Goal: Information Seeking & Learning: Learn about a topic

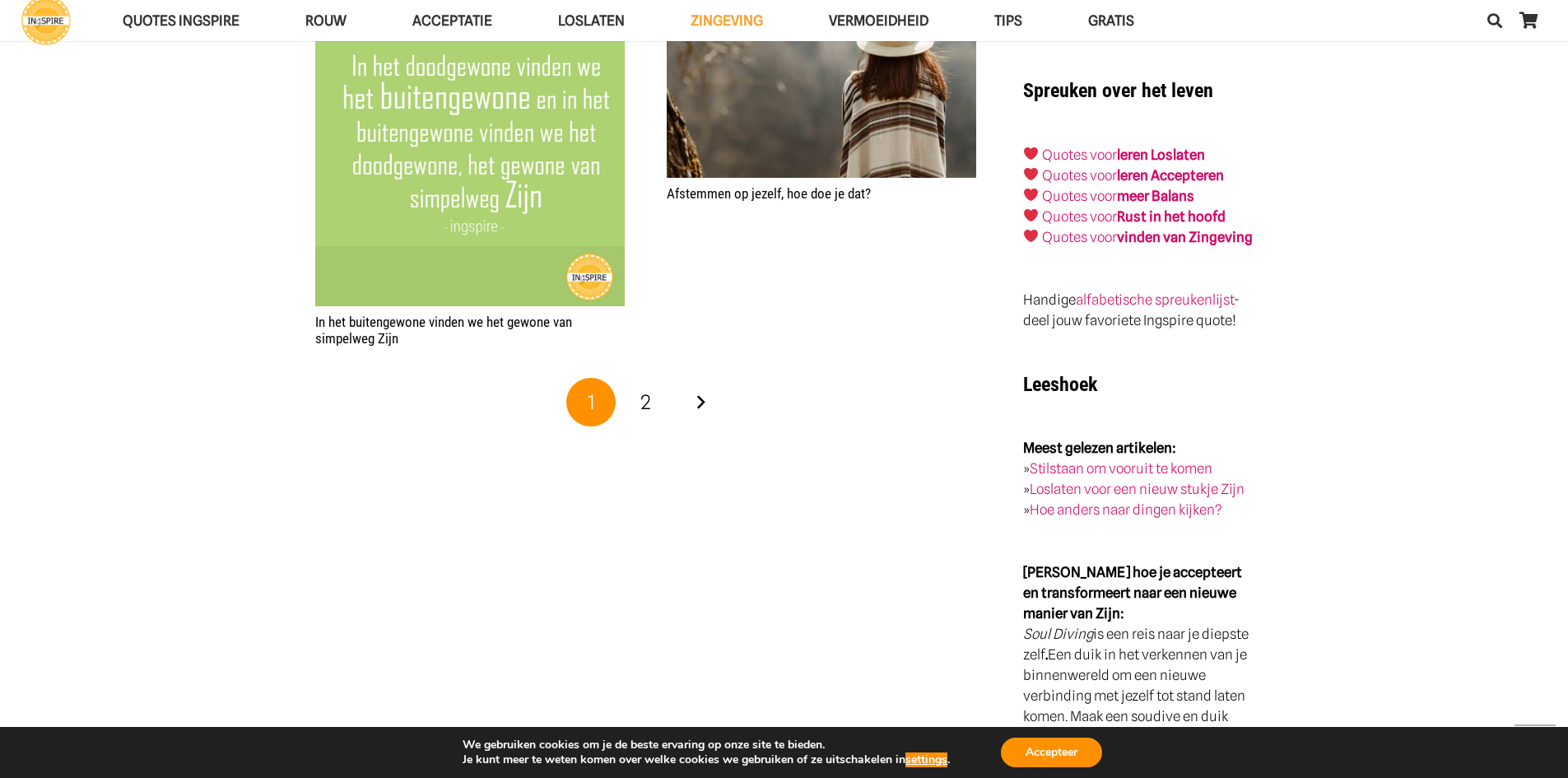
scroll to position [2705, 0]
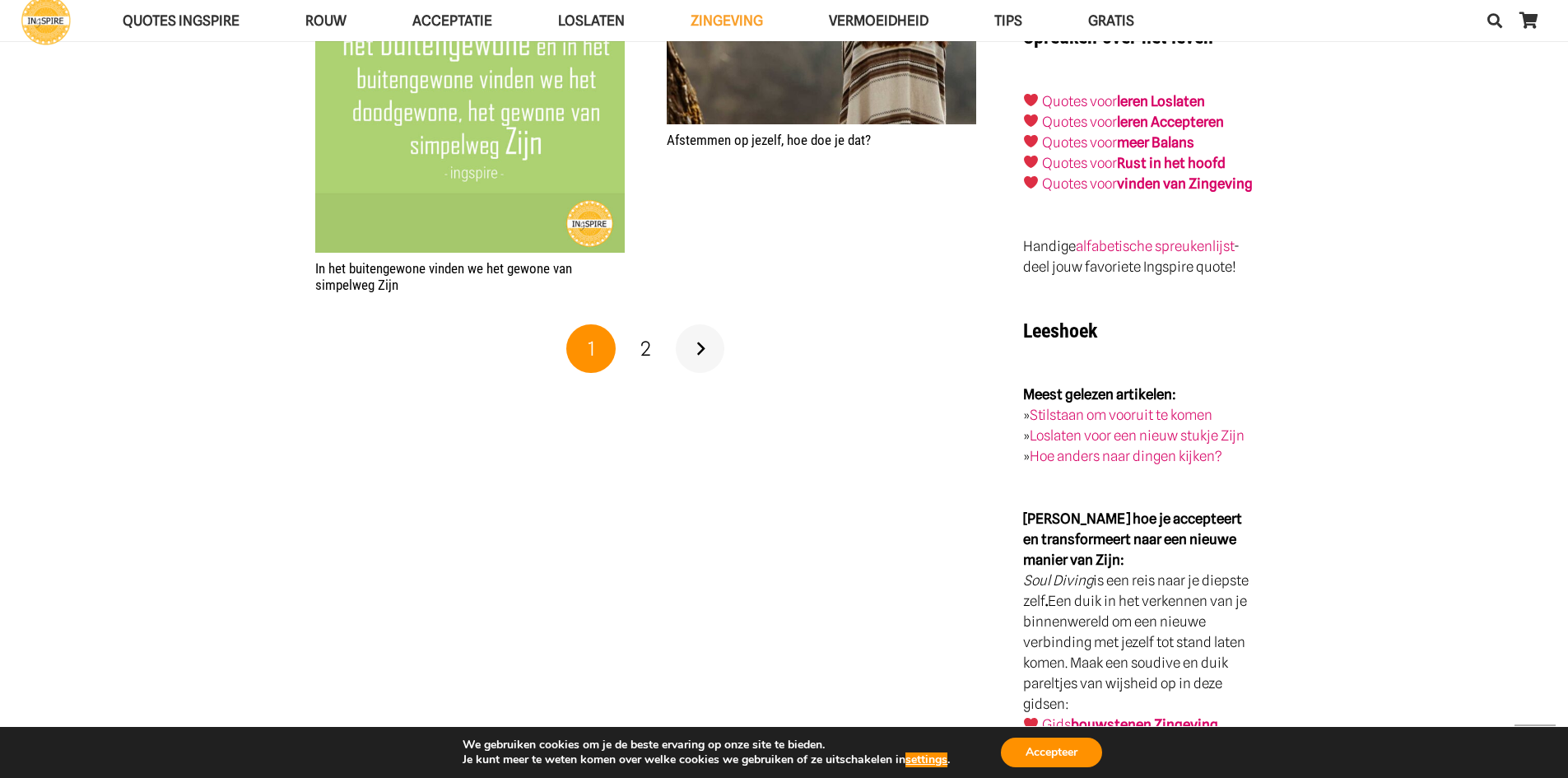
click at [697, 347] on link "Volgende" at bounding box center [701, 350] width 50 height 50
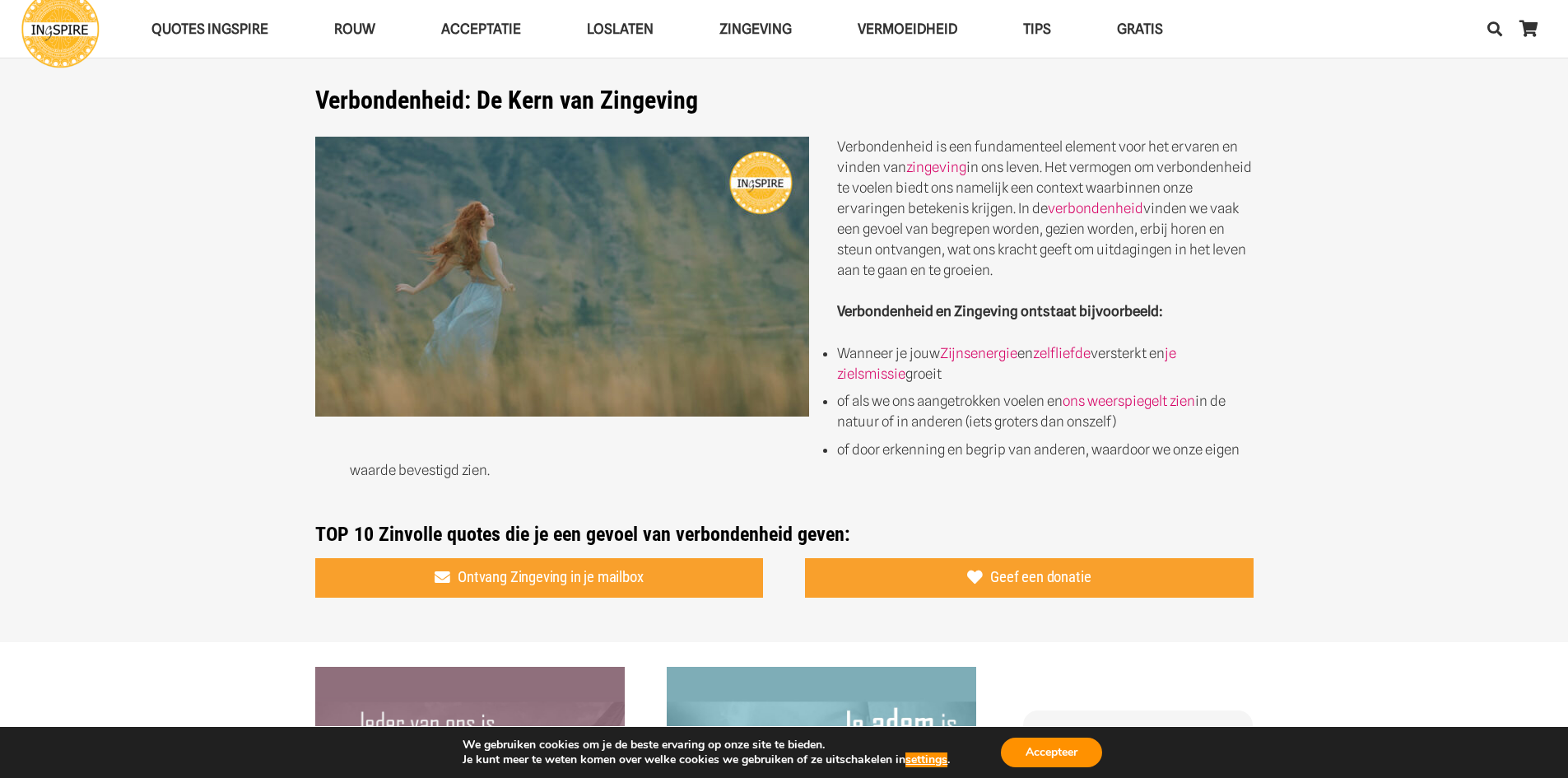
drag, startPoint x: 838, startPoint y: 138, endPoint x: 849, endPoint y: 237, distance: 99.6
click at [849, 237] on p "Verbondenheid is een fundamenteel element voor het ervaren en vinden van zingev…" at bounding box center [784, 208] width 939 height 144
drag, startPoint x: 1008, startPoint y: 274, endPoint x: 849, endPoint y: 181, distance: 184.2
click at [849, 181] on p "Verbondenheid is een fundamenteel element voor het ervaren en vinden van zingev…" at bounding box center [784, 208] width 939 height 144
click at [1111, 203] on link "verbondenheid" at bounding box center [1096, 208] width 96 height 17
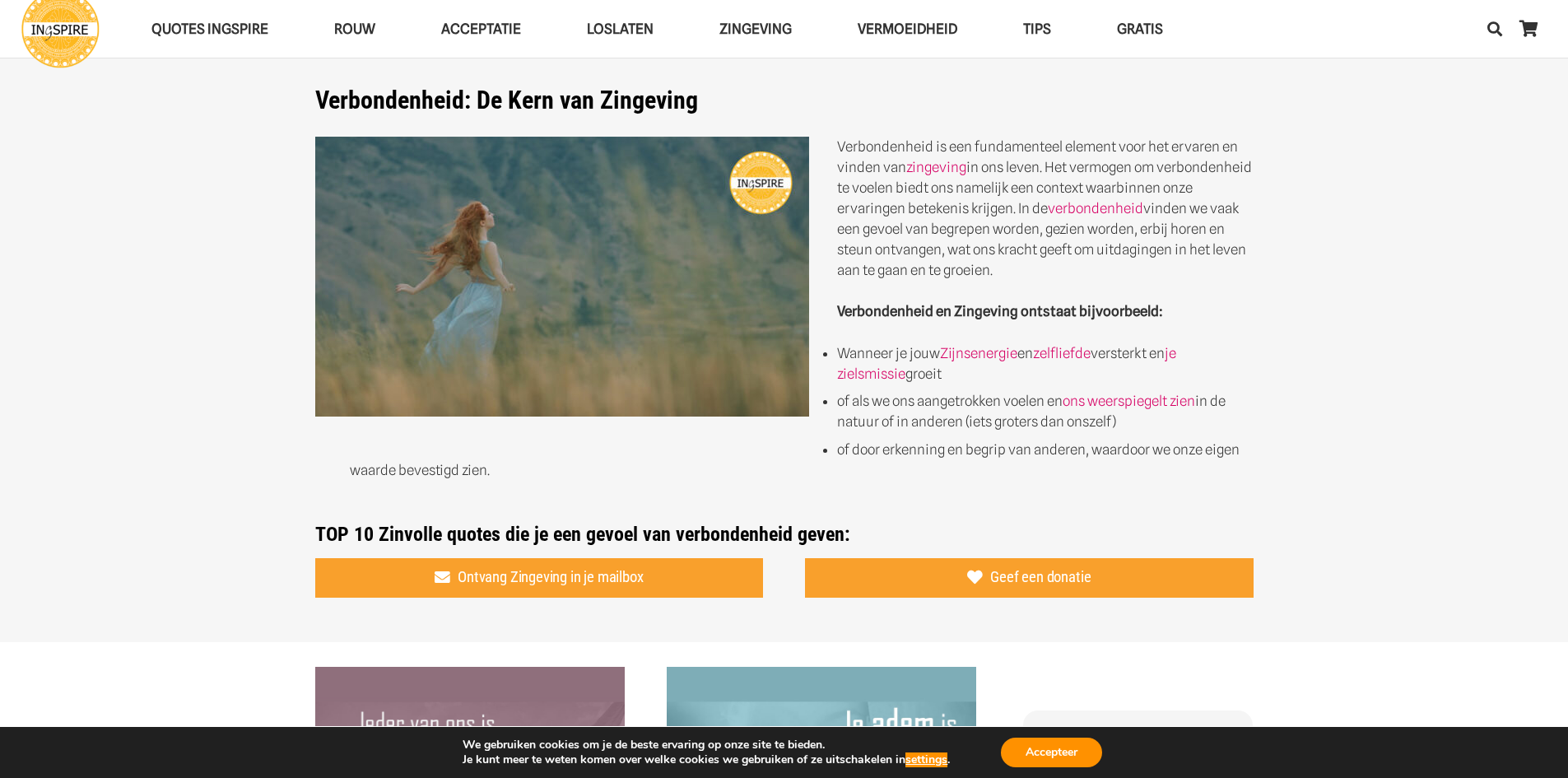
drag, startPoint x: 1021, startPoint y: 272, endPoint x: 893, endPoint y: 269, distance: 128.0
click at [893, 269] on p "Verbondenheid is een fundamenteel element voor het ervaren en vinden van zingev…" at bounding box center [784, 208] width 939 height 144
click at [849, 159] on p "Verbondenheid is een fundamenteel element voor het ervaren en vinden van zingev…" at bounding box center [784, 208] width 939 height 144
drag, startPoint x: 1258, startPoint y: 143, endPoint x: 851, endPoint y: 298, distance: 435.5
click at [855, 305] on div "Verbondenheid: De Kern van Zingeving Verbondenheid is een fundamenteel element …" at bounding box center [784, 316] width 981 height 460
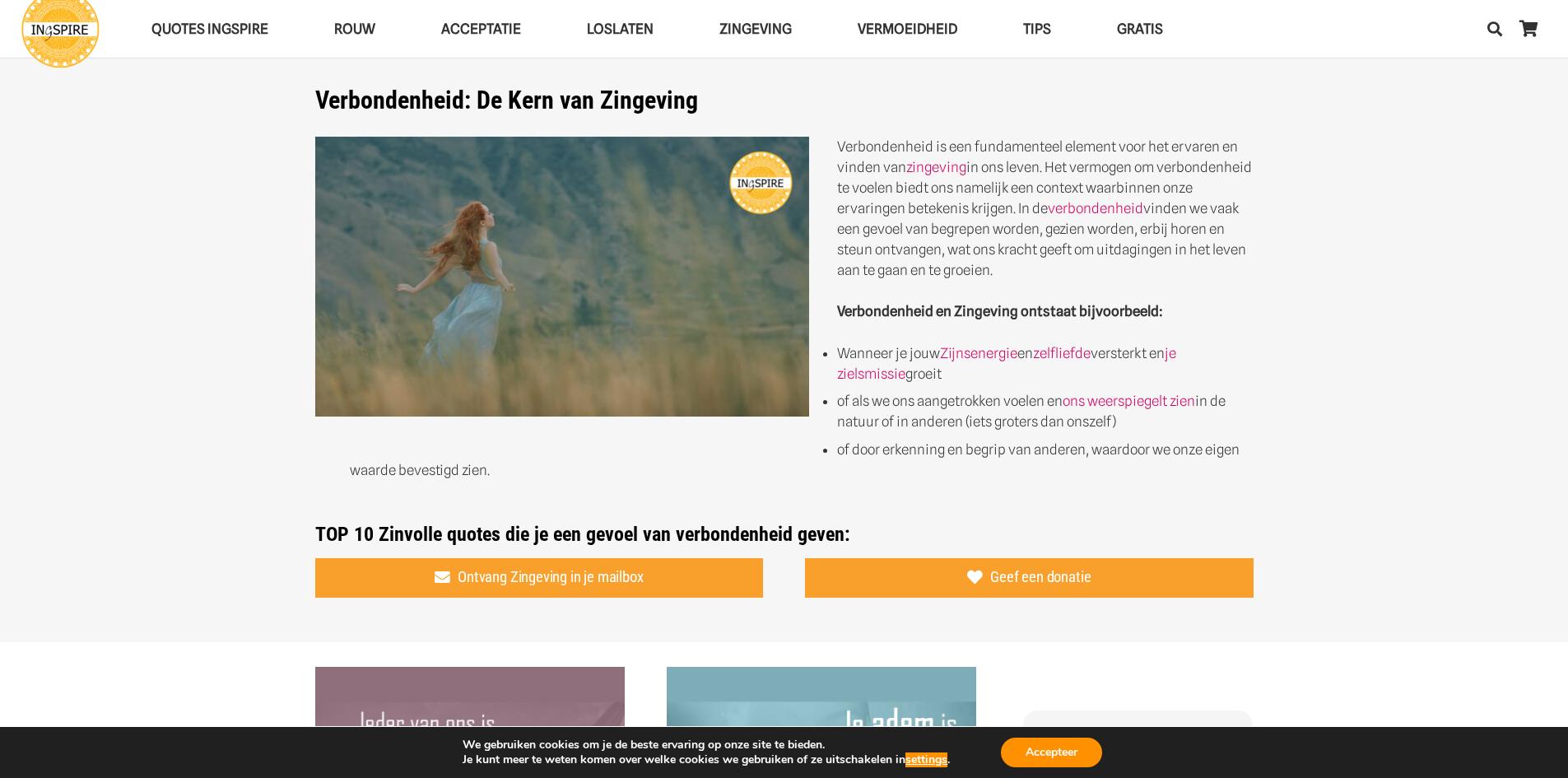
click at [894, 235] on p "Verbondenheid is een fundamenteel element voor het ervaren en vinden van zingev…" at bounding box center [784, 208] width 939 height 144
click at [897, 235] on p "Verbondenheid is een fundamenteel element voor het ervaren en vinden van zingev…" at bounding box center [784, 208] width 939 height 144
click at [900, 235] on p "Verbondenheid is een fundamenteel element voor het ervaren en vinden van zingev…" at bounding box center [784, 208] width 939 height 144
drag, startPoint x: 1015, startPoint y: 272, endPoint x: 856, endPoint y: 130, distance: 213.2
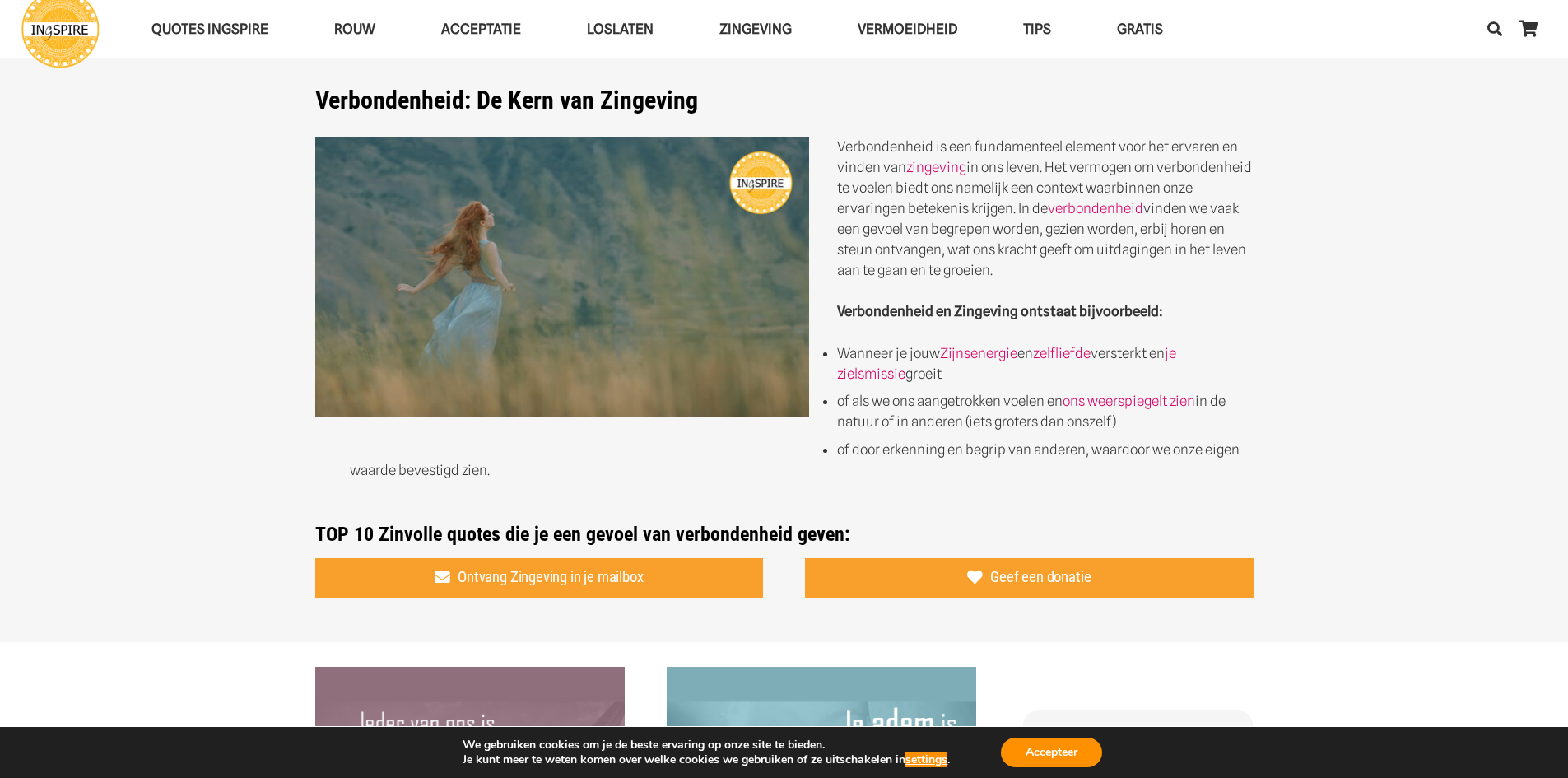
click at [856, 132] on div "Verbondenheid: De Kern van Zingeving Verbondenheid is een fundamenteel element …" at bounding box center [784, 316] width 939 height 460
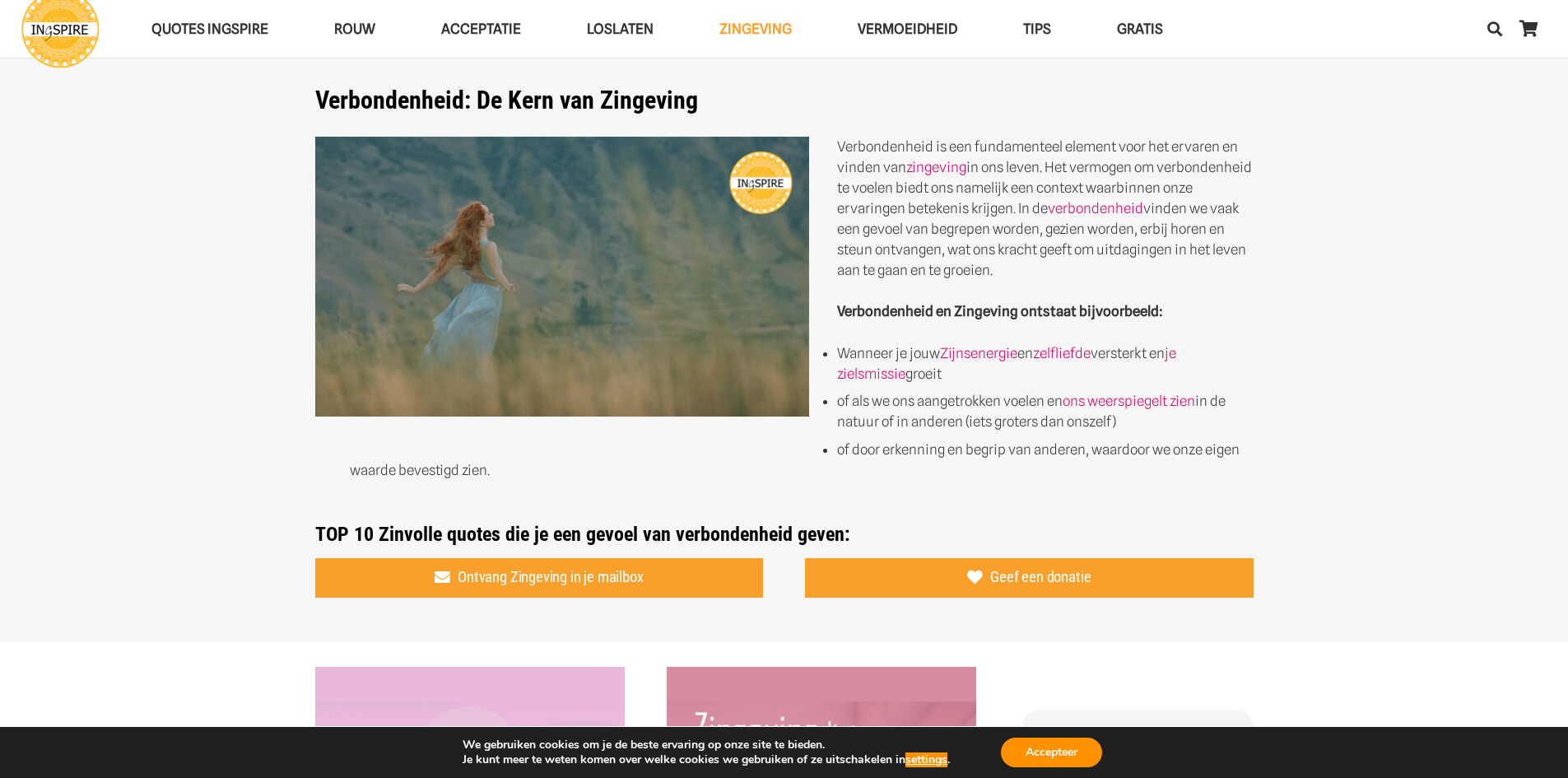
drag, startPoint x: 1312, startPoint y: 469, endPoint x: 887, endPoint y: 145, distance: 534.4
click at [887, 145] on section "Verbondenheid: De Kern van Zingeving Verbondenheid is een fundamenteel element …" at bounding box center [784, 321] width 1568 height 643
click at [1074, 754] on button "Accepteer" at bounding box center [1052, 753] width 102 height 30
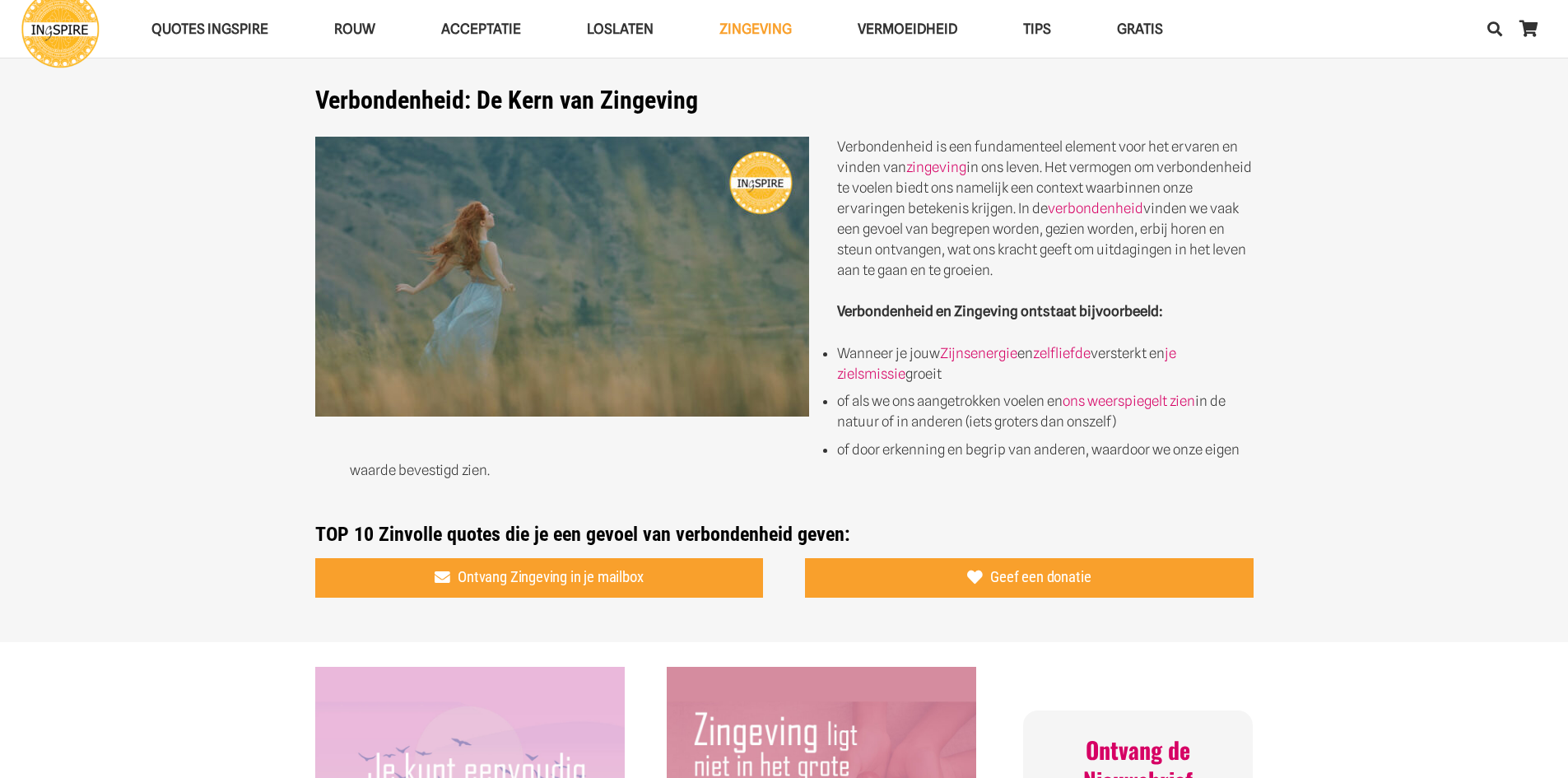
drag, startPoint x: 849, startPoint y: 135, endPoint x: 873, endPoint y: 306, distance: 172.7
click at [873, 306] on div "Verbondenheid: De Kern van Zingeving Verbondenheid is een fundamenteel element …" at bounding box center [784, 316] width 939 height 460
drag, startPoint x: 1274, startPoint y: 454, endPoint x: 873, endPoint y: 274, distance: 439.5
click at [873, 274] on section "Verbondenheid: De Kern van Zingeving Verbondenheid is een fundamenteel element …" at bounding box center [784, 321] width 1568 height 643
drag, startPoint x: 1132, startPoint y: 272, endPoint x: 849, endPoint y: 139, distance: 312.7
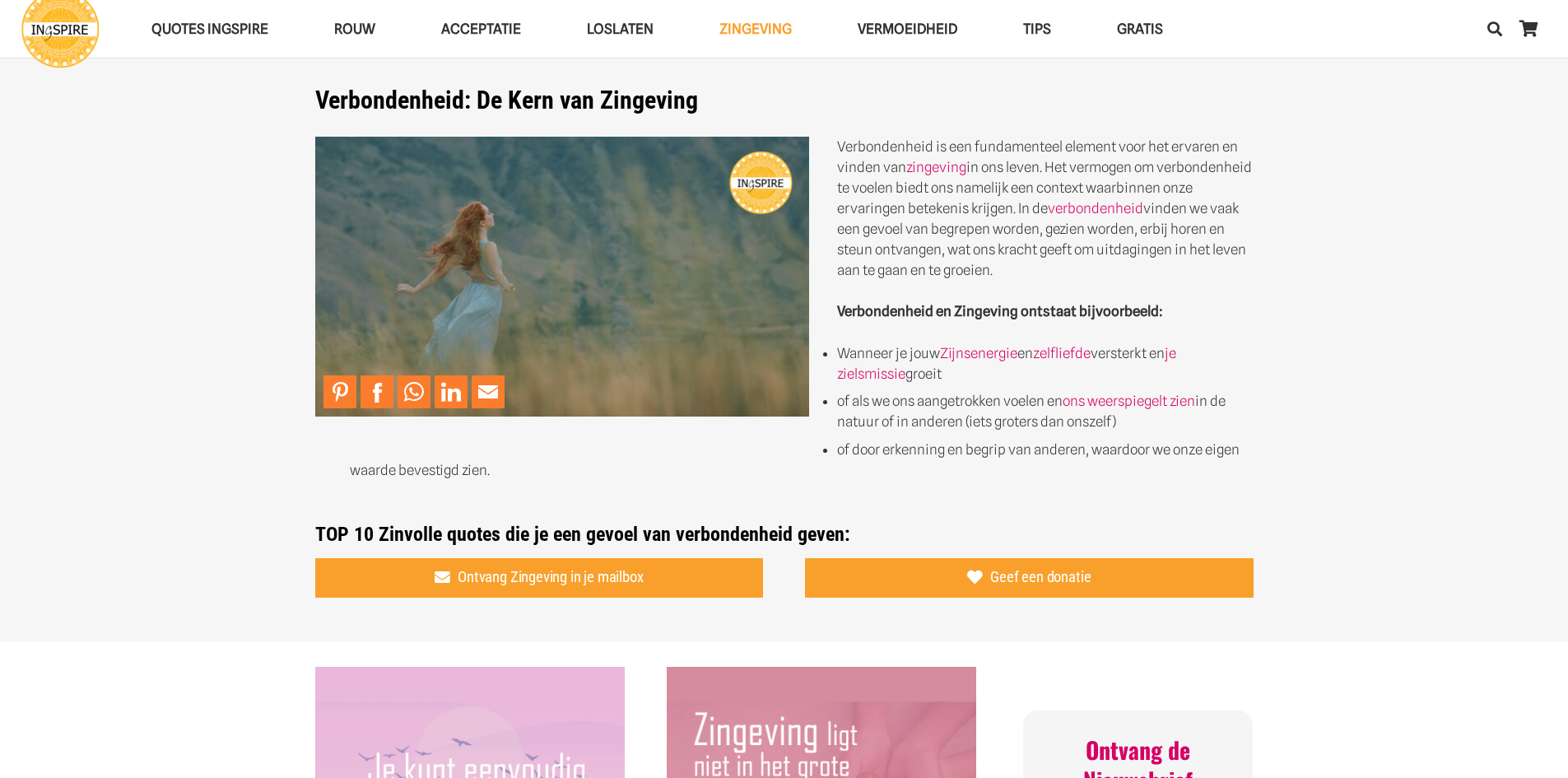
click at [849, 139] on p "Verbondenheid is een fundamenteel element voor het ervaren en vinden van zingev…" at bounding box center [784, 208] width 939 height 144
drag, startPoint x: 912, startPoint y: 143, endPoint x: 895, endPoint y: 325, distance: 182.8
click at [895, 325] on div "Verbondenheid is een fundamenteel element voor het ervaren en vinden van zingev…" at bounding box center [784, 342] width 939 height 410
